Goal: Information Seeking & Learning: Learn about a topic

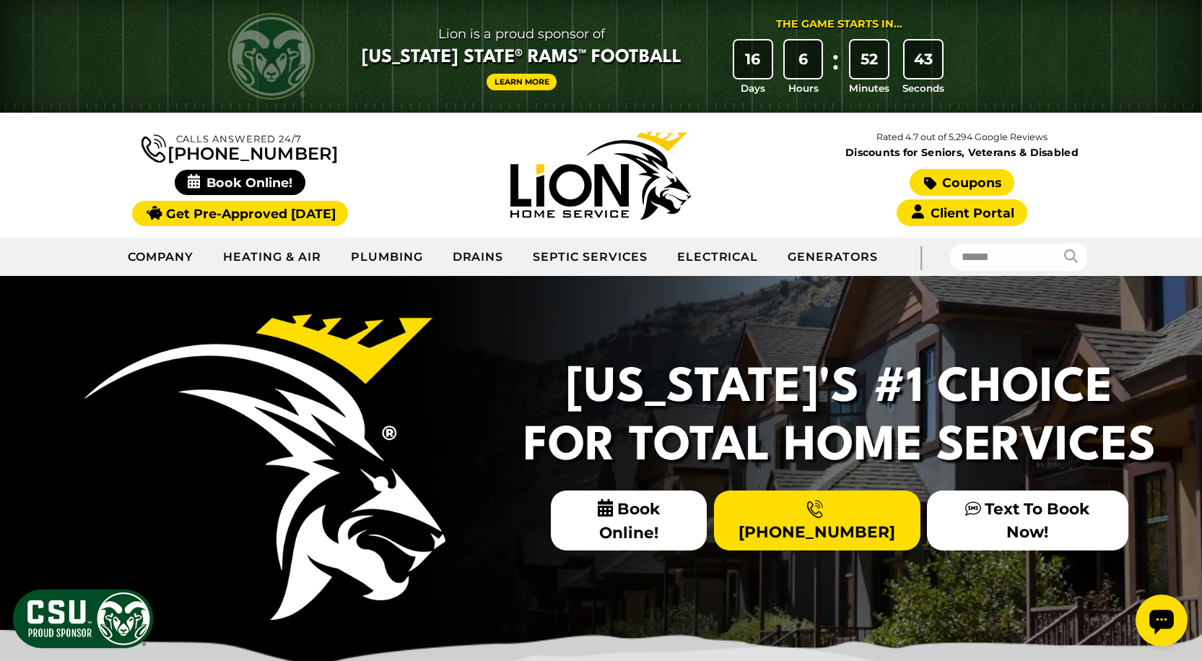
click at [963, 181] on link "Coupons" at bounding box center [962, 182] width 104 height 27
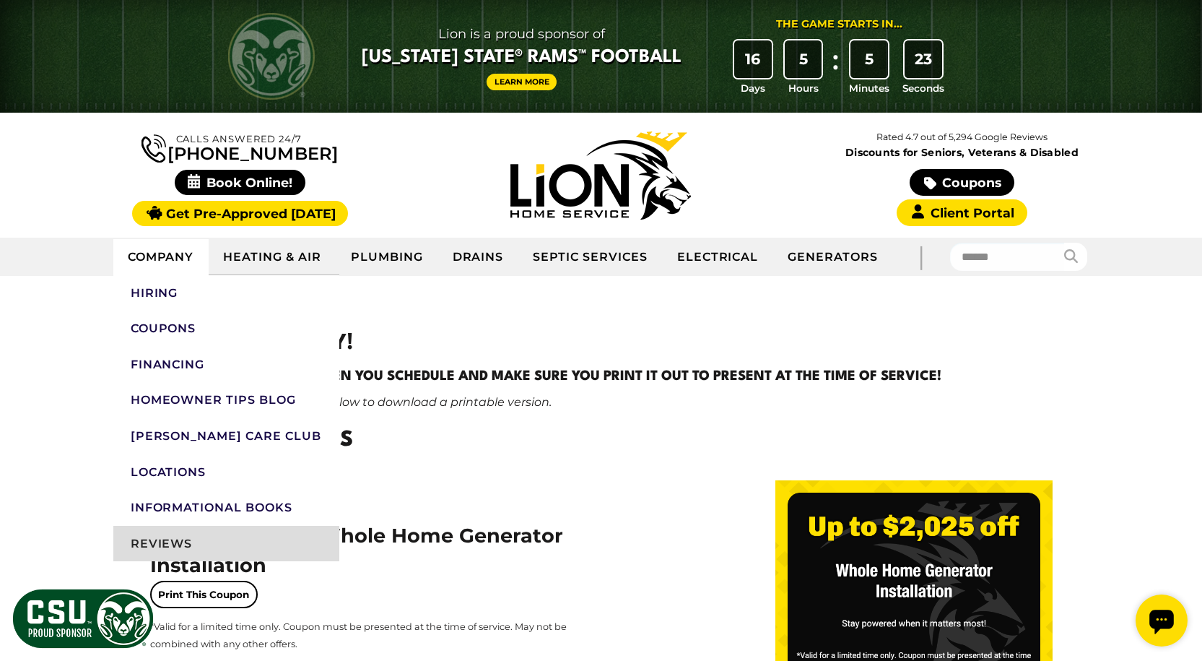
scroll to position [72, 0]
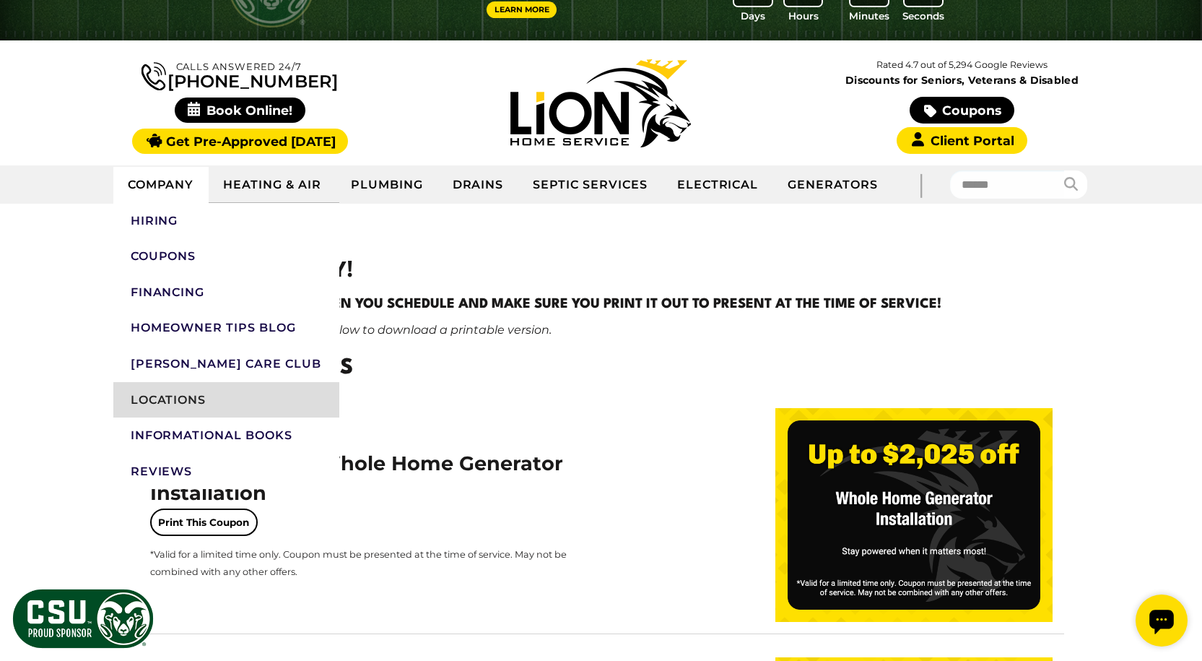
click at [155, 394] on link "Locations" at bounding box center [226, 400] width 226 height 36
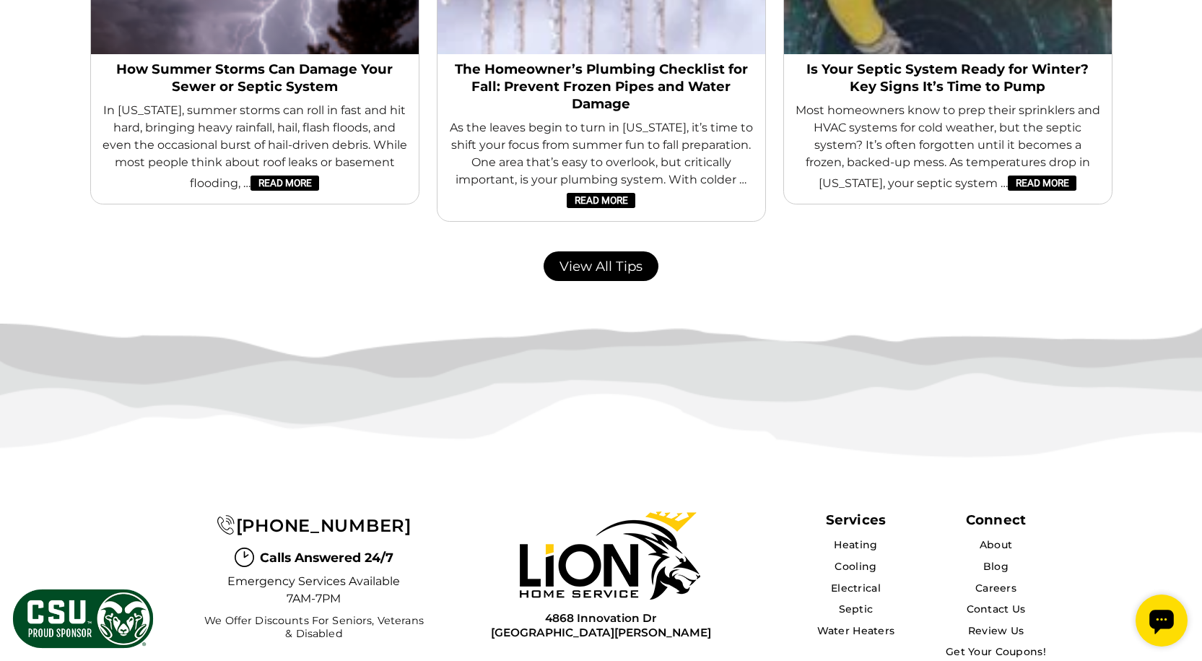
scroll to position [3095, 0]
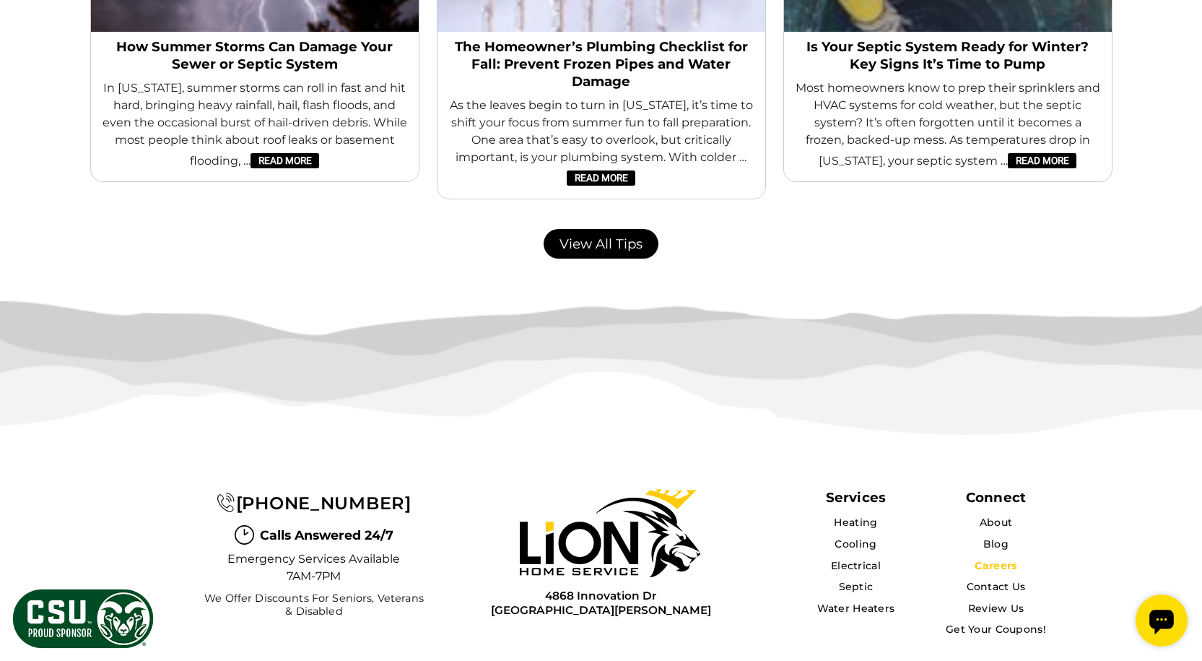
click at [992, 559] on link "Careers" at bounding box center [996, 565] width 42 height 13
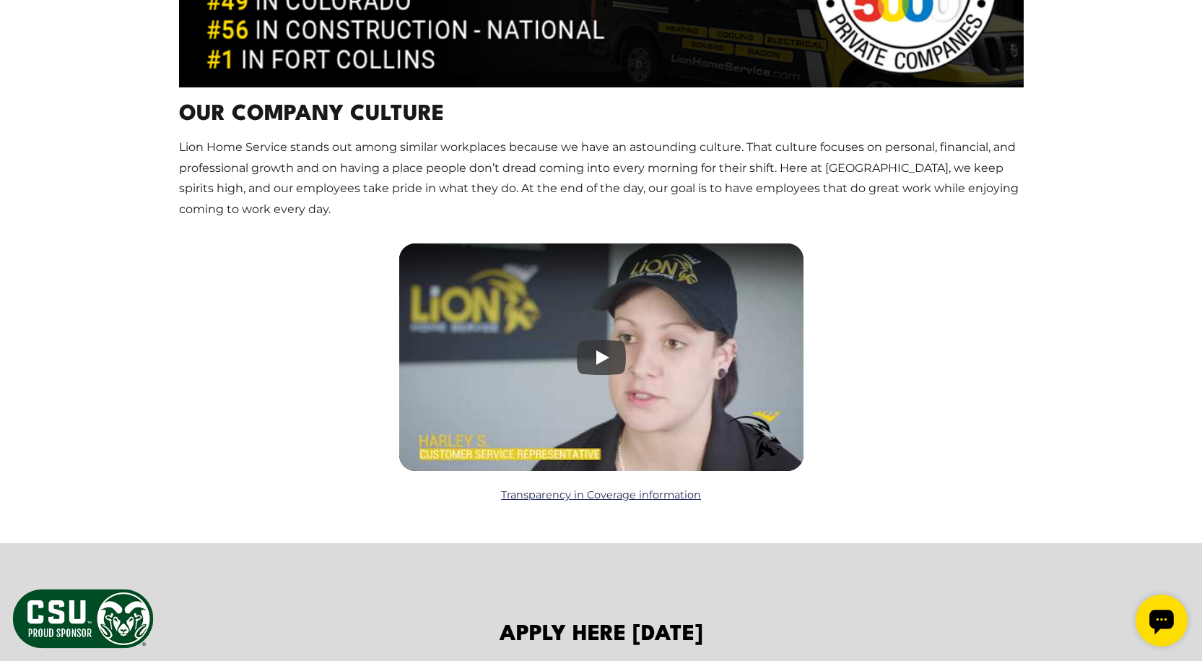
scroll to position [1877, 0]
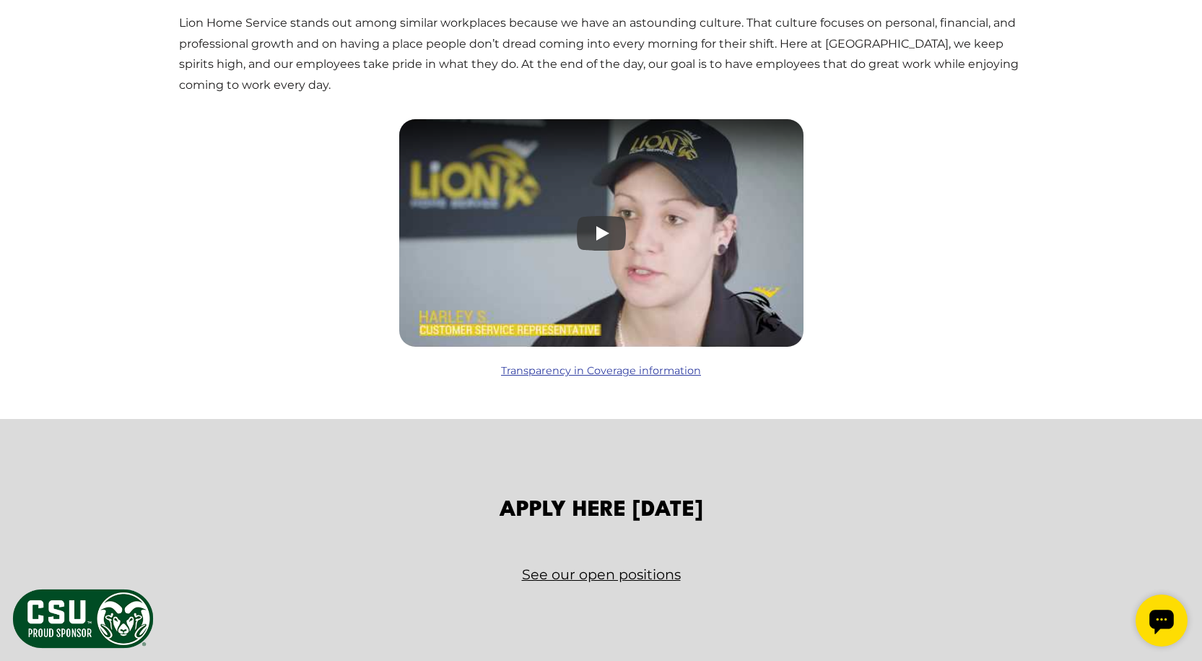
click at [608, 372] on link "Transparency in Coverage information" at bounding box center [601, 371] width 200 height 16
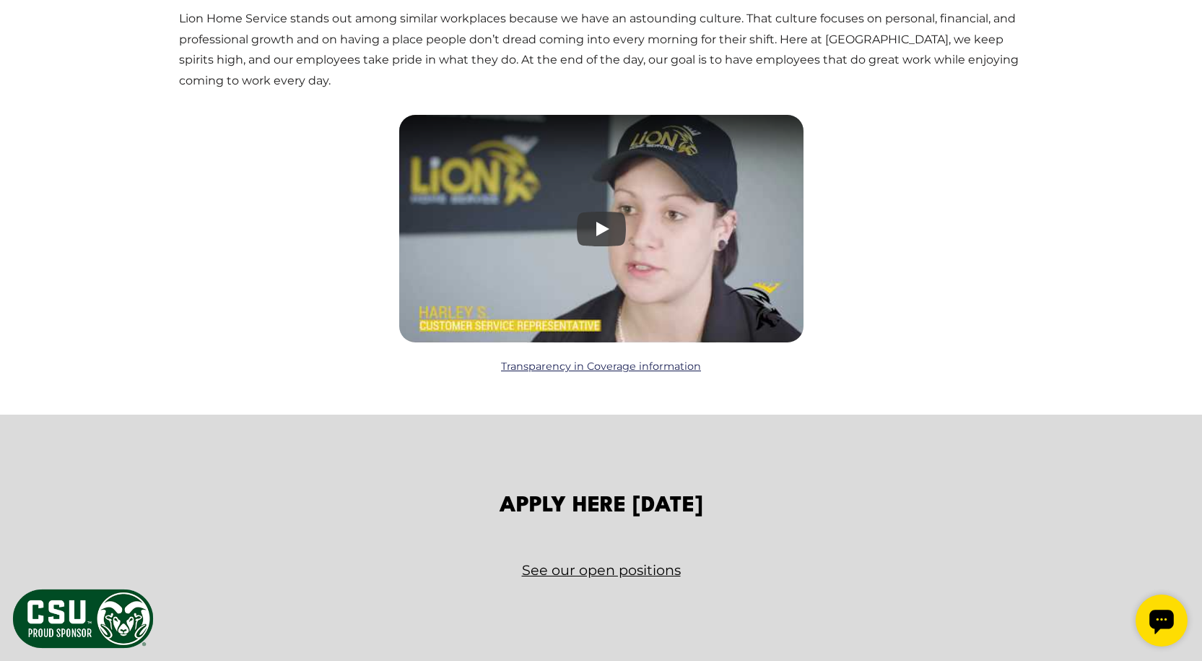
scroll to position [2166, 0]
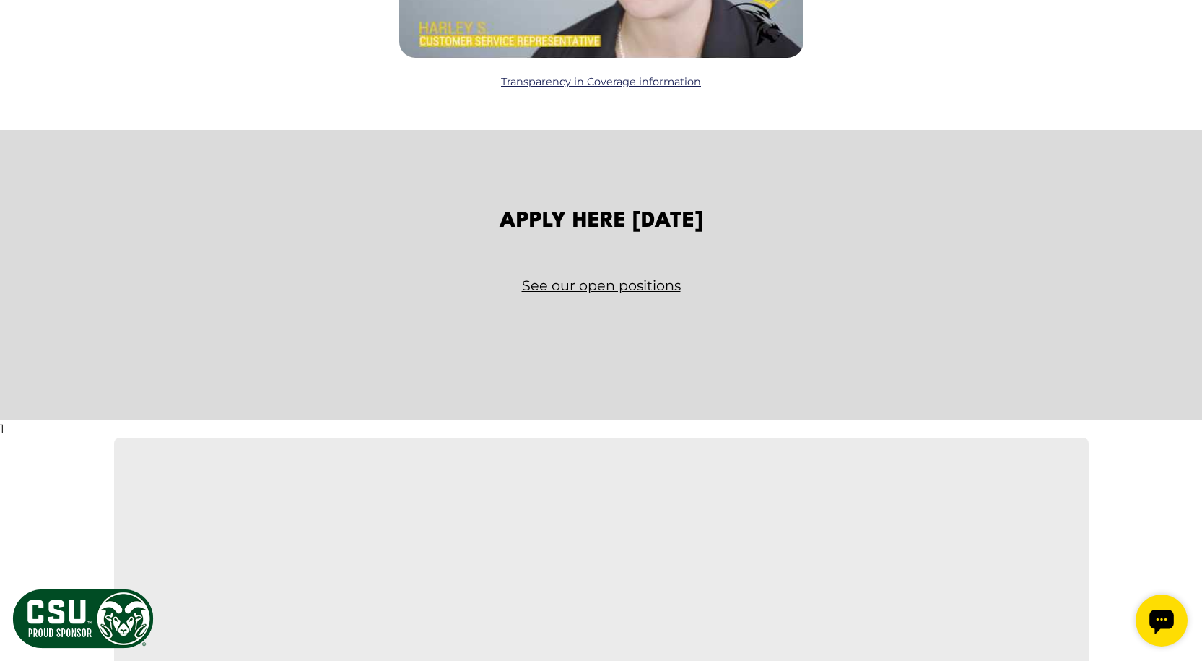
click at [614, 275] on link "See our open positions" at bounding box center [601, 285] width 845 height 25
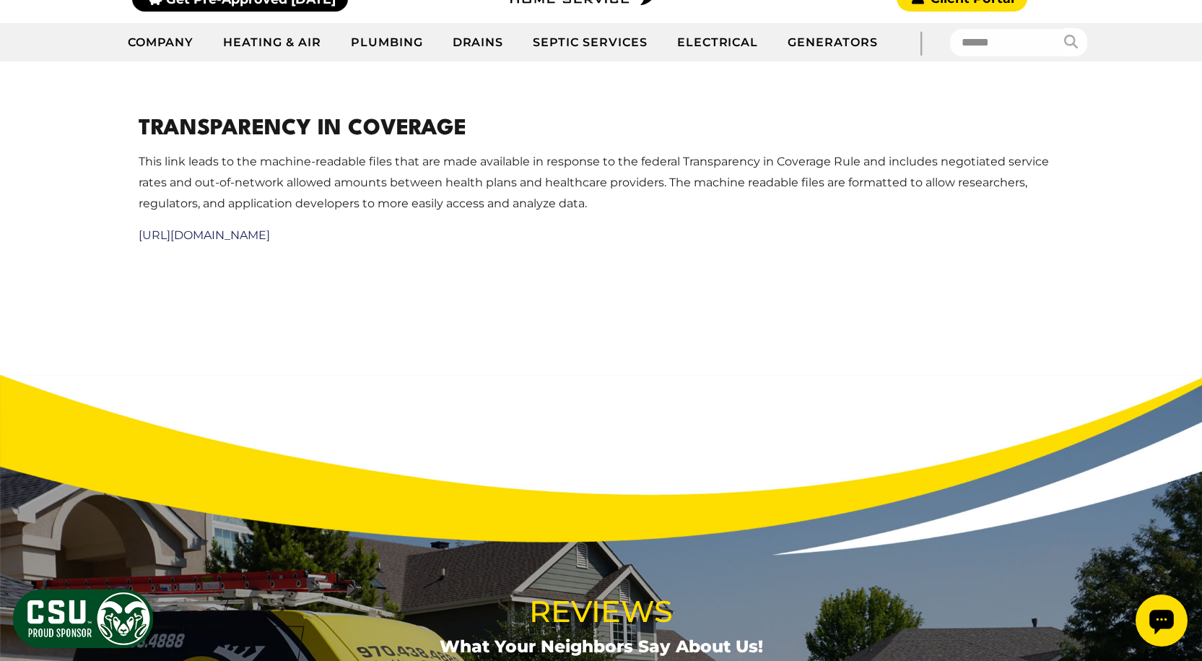
scroll to position [144, 0]
